Goal: Check status: Check status

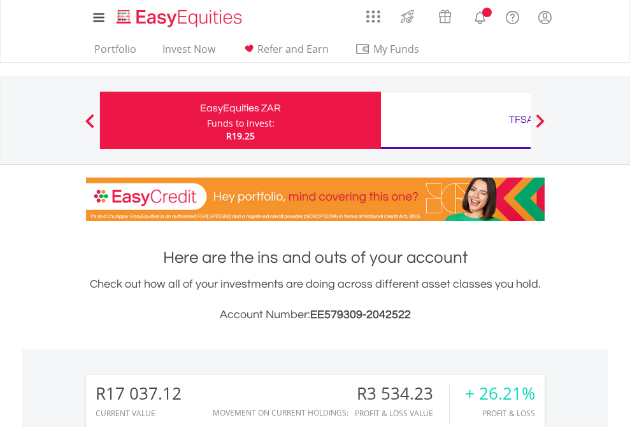
scroll to position [122, 200]
click at [207, 120] on div "Funds to invest:" at bounding box center [241, 123] width 68 height 13
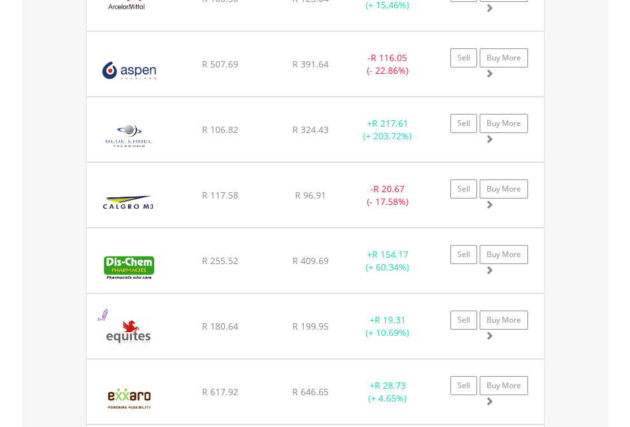
scroll to position [122, 200]
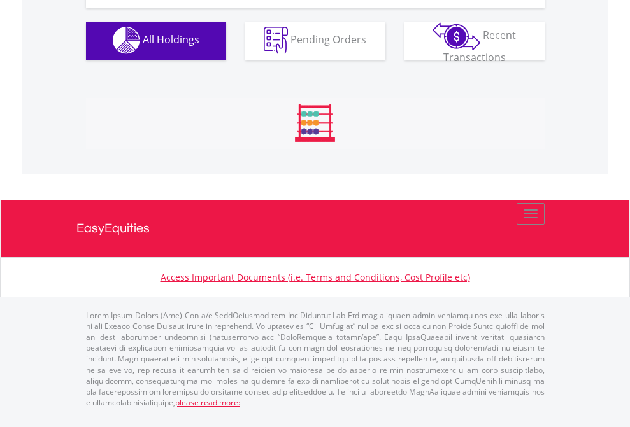
scroll to position [1261, 0]
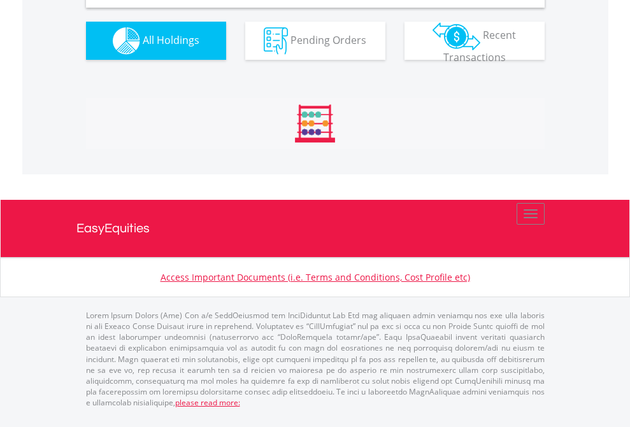
scroll to position [1231, 0]
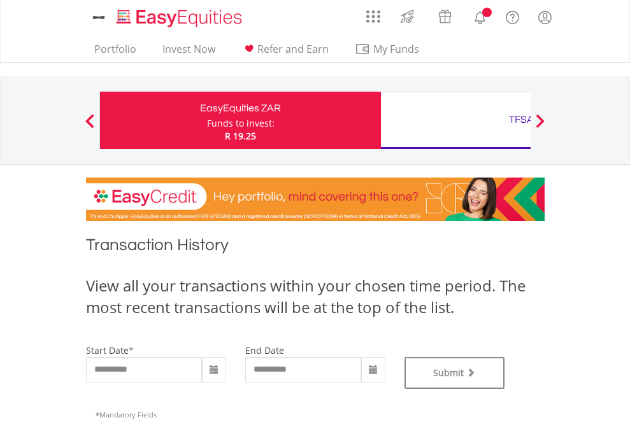
type input "**********"
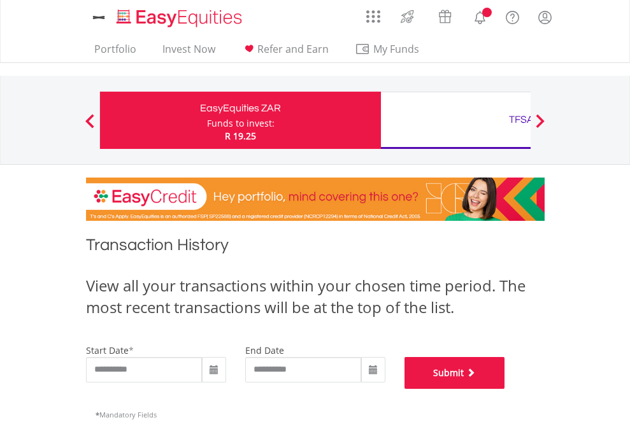
click at [505, 389] on button "Submit" at bounding box center [454, 373] width 101 height 32
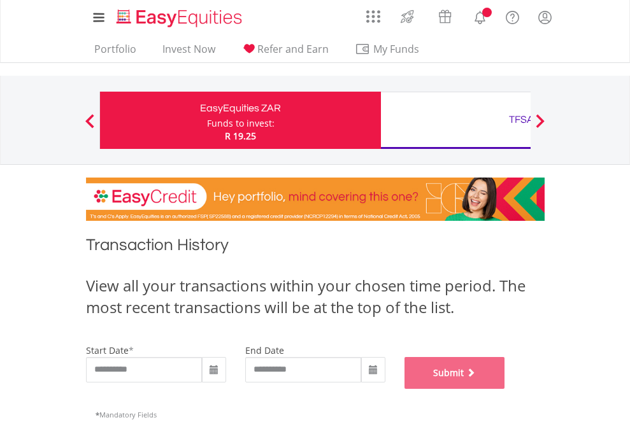
scroll to position [517, 0]
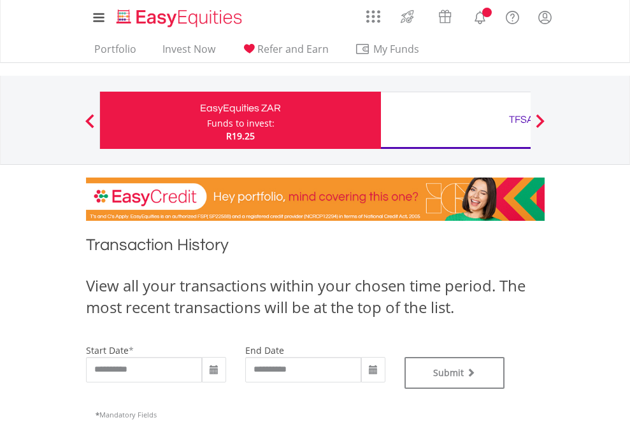
click at [455, 120] on div "TFSA" at bounding box center [522, 120] width 266 height 18
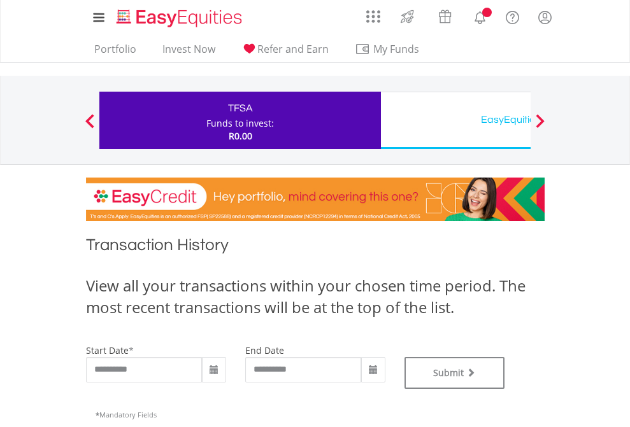
type input "**********"
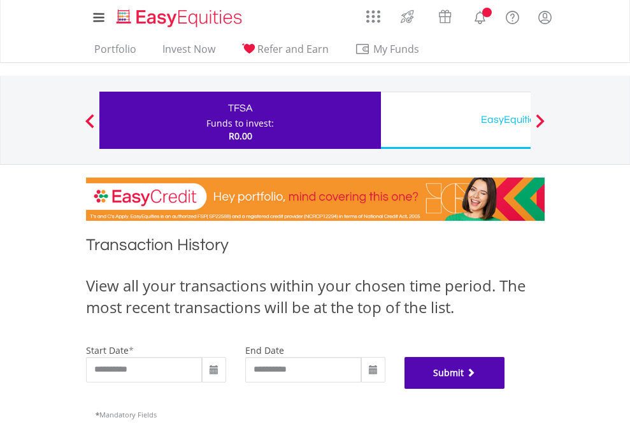
click at [505, 389] on button "Submit" at bounding box center [454, 373] width 101 height 32
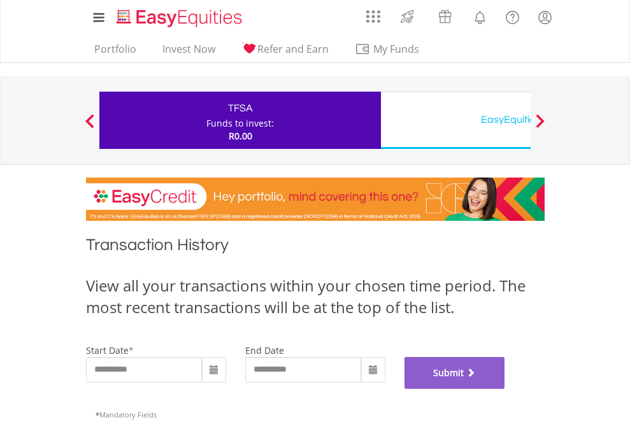
scroll to position [517, 0]
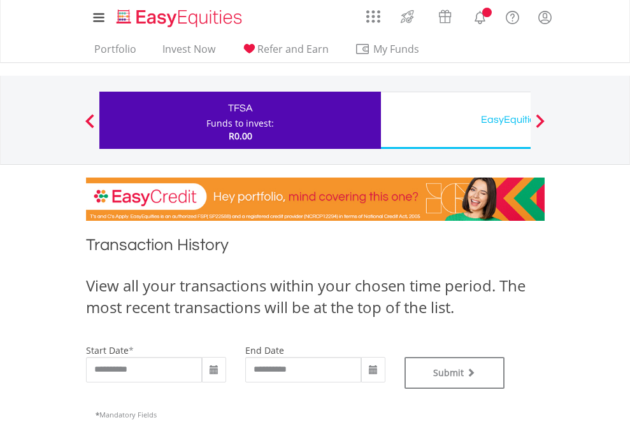
click at [455, 120] on div "EasyEquities USD" at bounding box center [522, 120] width 266 height 18
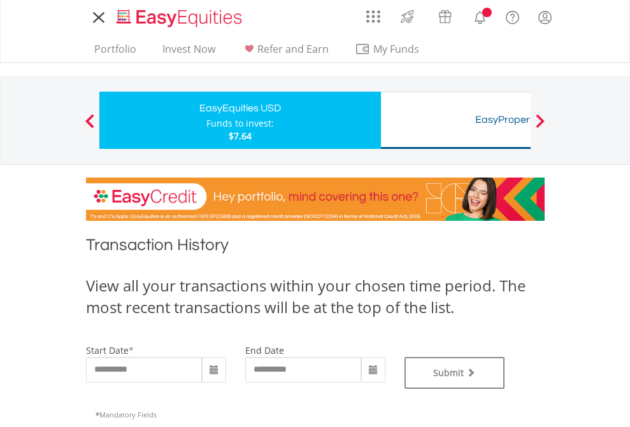
type input "**********"
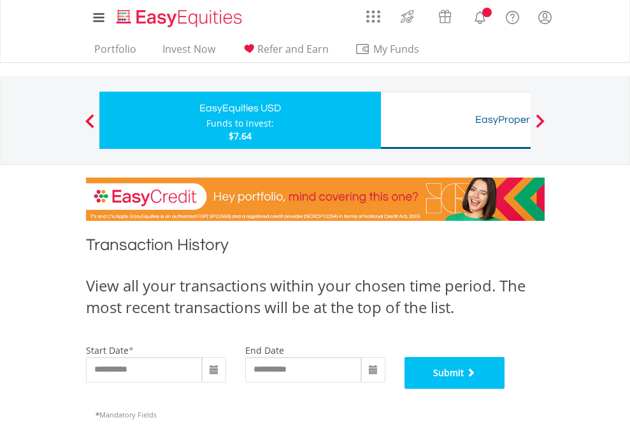
click at [505, 389] on button "Submit" at bounding box center [454, 373] width 101 height 32
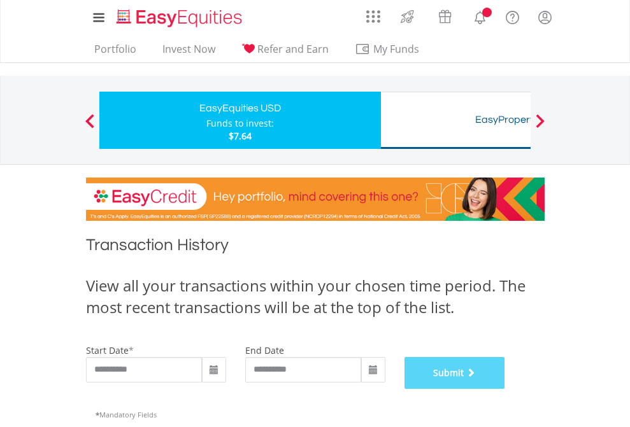
scroll to position [517, 0]
